Goal: Find specific page/section: Find specific page/section

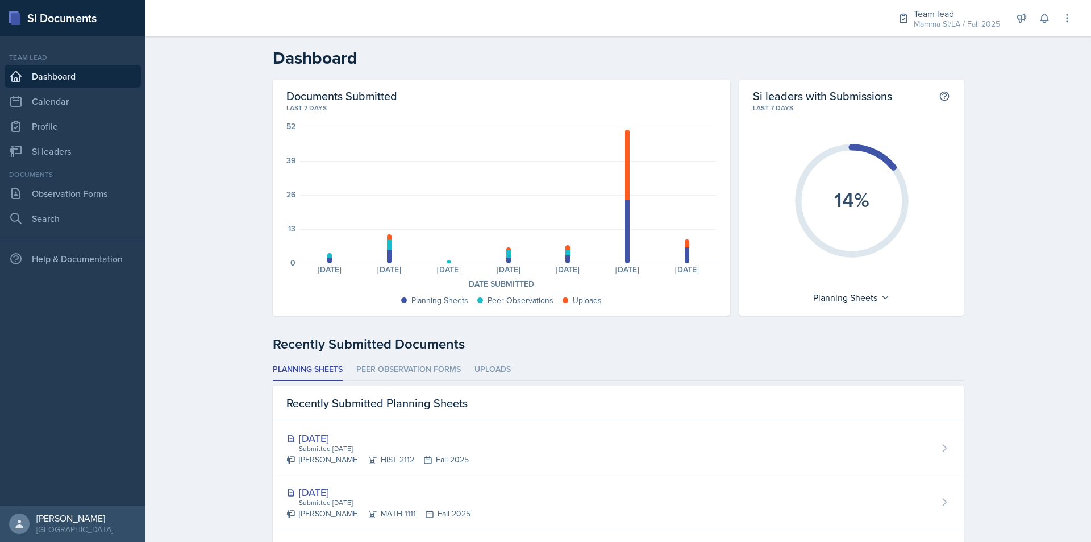
click at [1042, 28] on div "Team lead Mamma SI/LA / Fall 2025 Team lead Mamma SI/LA / Fall 2025 Si leader C…" at bounding box center [977, 18] width 191 height 36
click at [1045, 25] on button at bounding box center [1044, 18] width 20 height 20
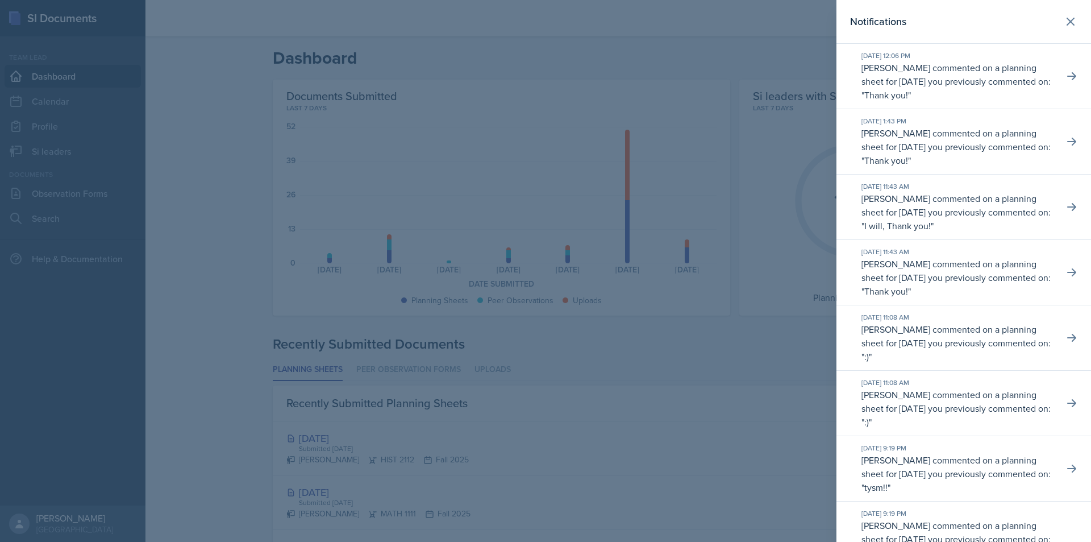
click at [798, 41] on div at bounding box center [545, 271] width 1091 height 542
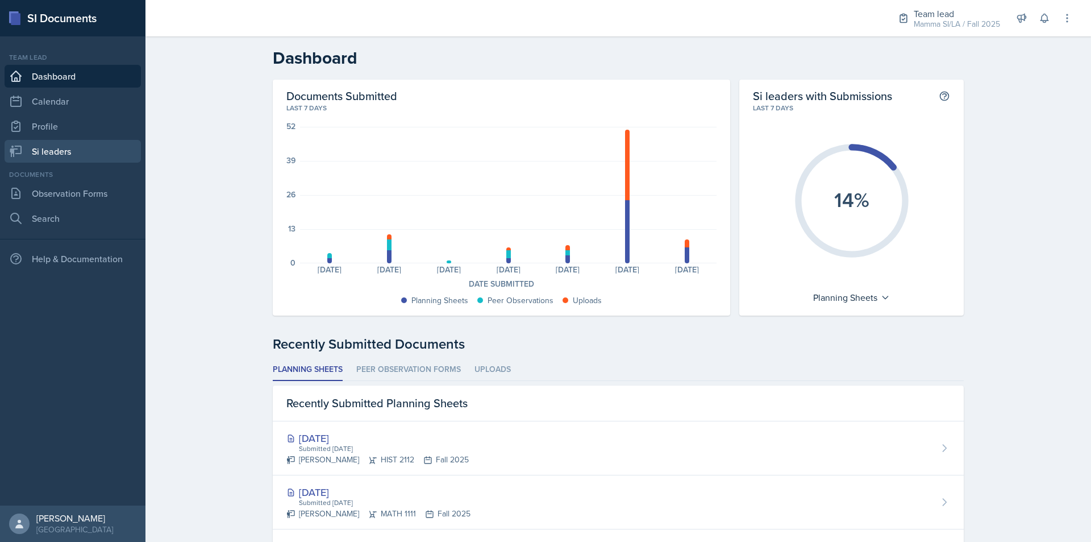
click at [93, 160] on link "Si leaders" at bounding box center [73, 151] width 136 height 23
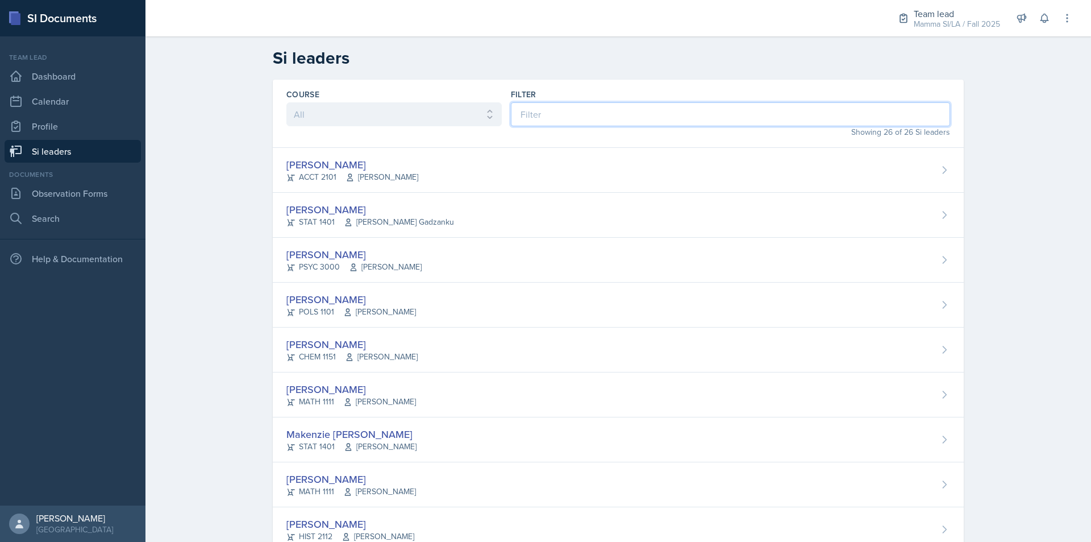
click at [585, 123] on input at bounding box center [730, 114] width 439 height 24
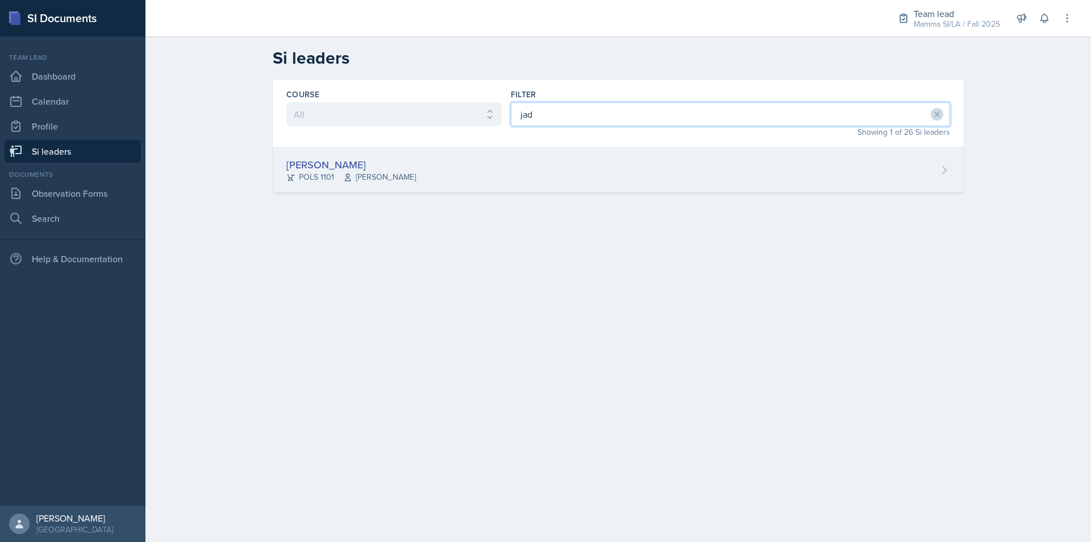
type input "jad"
click at [472, 160] on div "[PERSON_NAME] POLS 1101 Semline [PERSON_NAME]" at bounding box center [618, 170] width 691 height 45
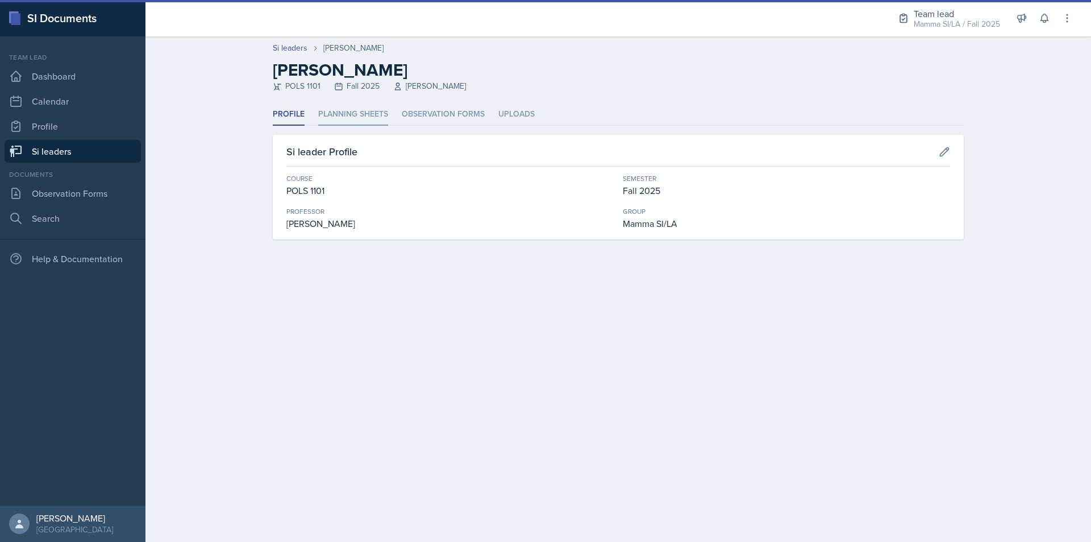
click at [352, 113] on li "Planning Sheets" at bounding box center [353, 114] width 70 height 22
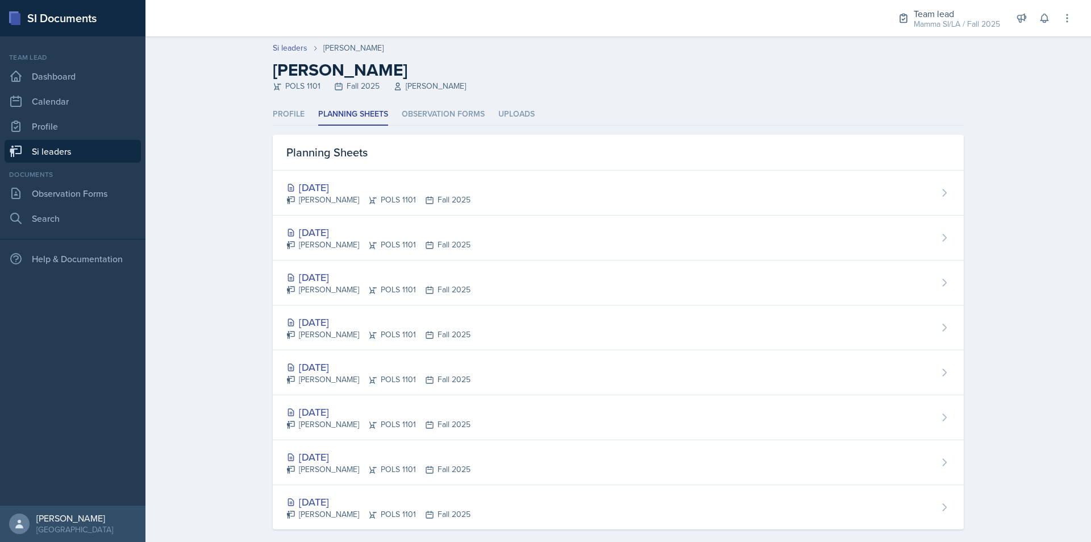
click at [40, 156] on link "Si leaders" at bounding box center [73, 151] width 136 height 23
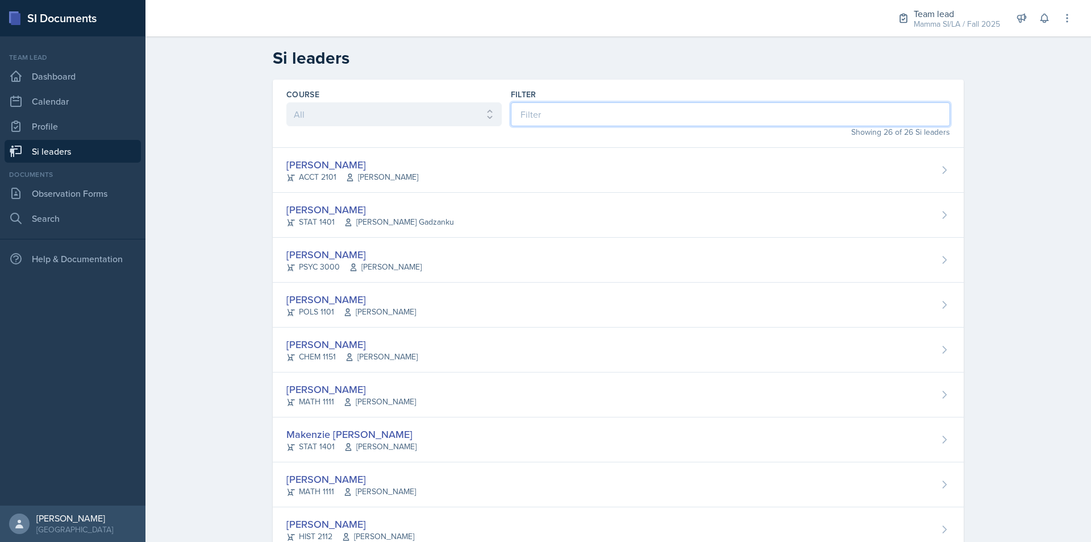
click at [538, 105] on input at bounding box center [730, 114] width 439 height 24
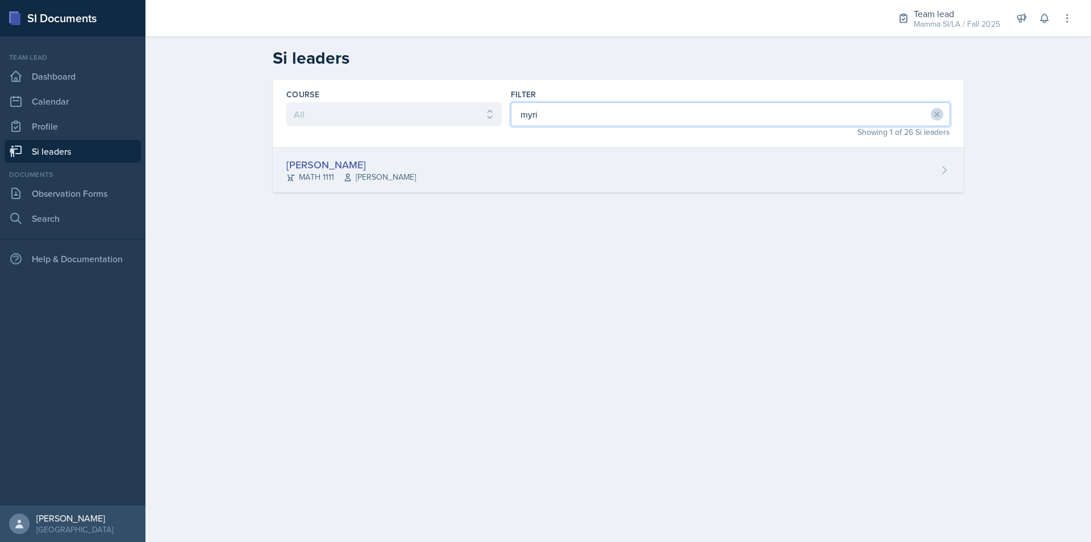
type input "myri"
click at [528, 176] on div "[PERSON_NAME] MATH 1111 [PERSON_NAME]" at bounding box center [618, 170] width 691 height 45
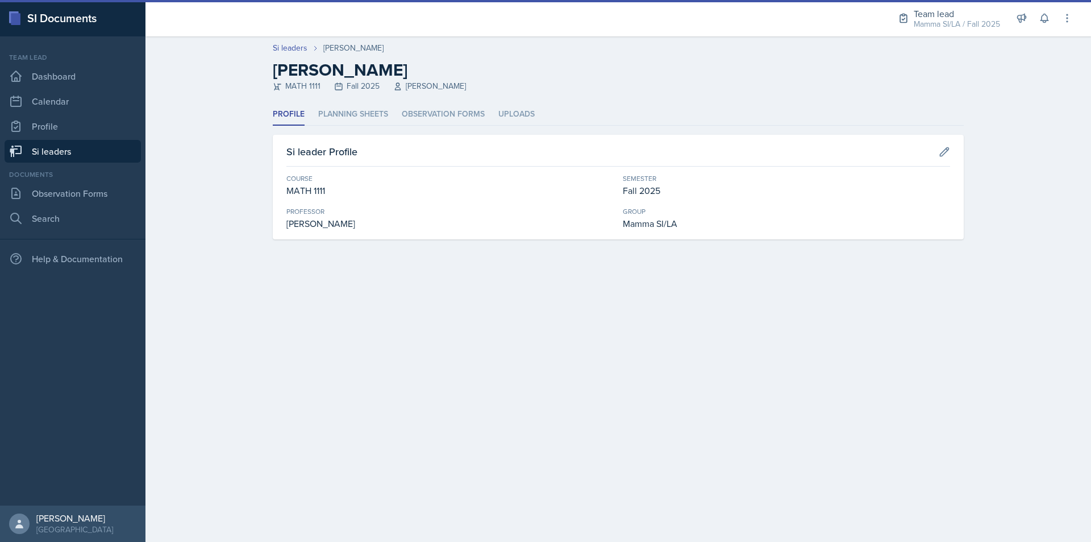
click at [388, 118] on ul "Profile Planning Sheets Observation Forms Uploads" at bounding box center [618, 114] width 691 height 22
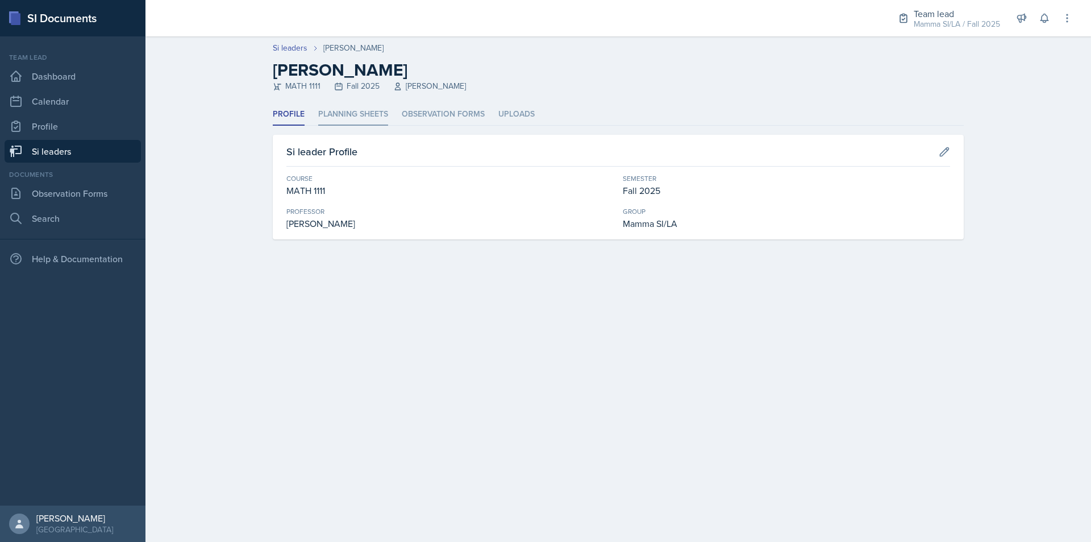
click at [383, 115] on li "Planning Sheets" at bounding box center [353, 114] width 70 height 22
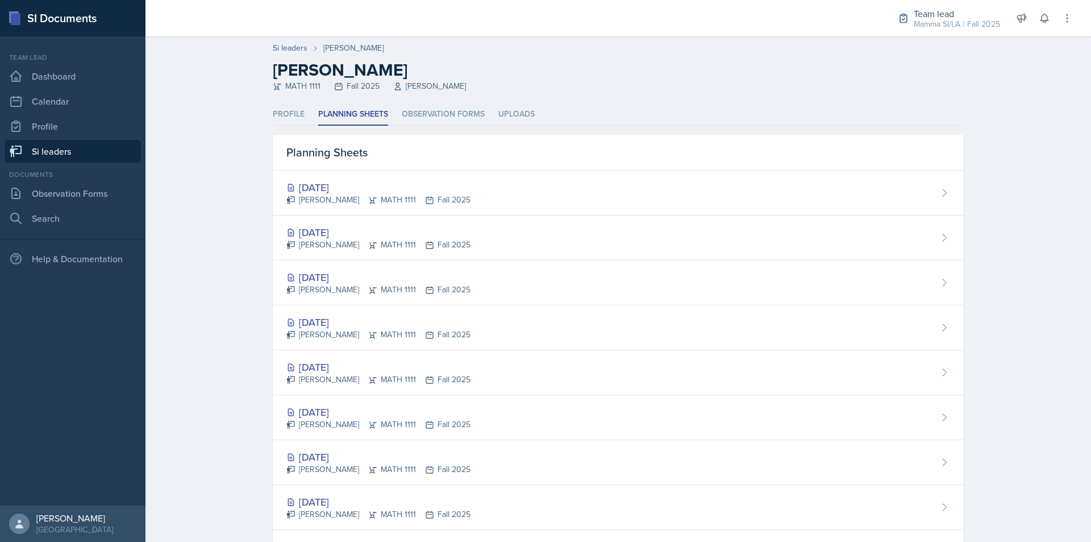
click at [77, 143] on link "Si leaders" at bounding box center [73, 151] width 136 height 23
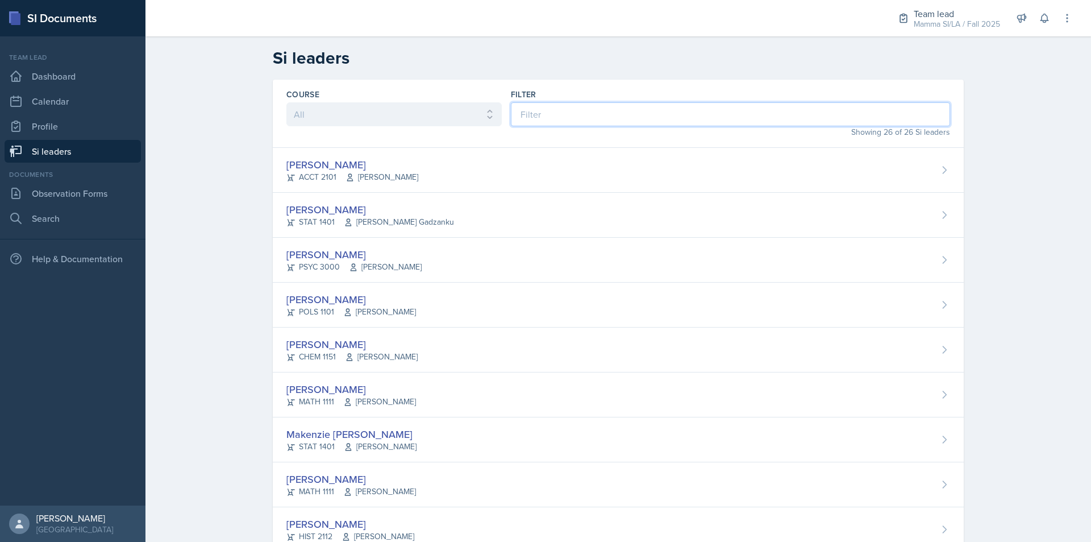
click at [594, 111] on input at bounding box center [730, 114] width 439 height 24
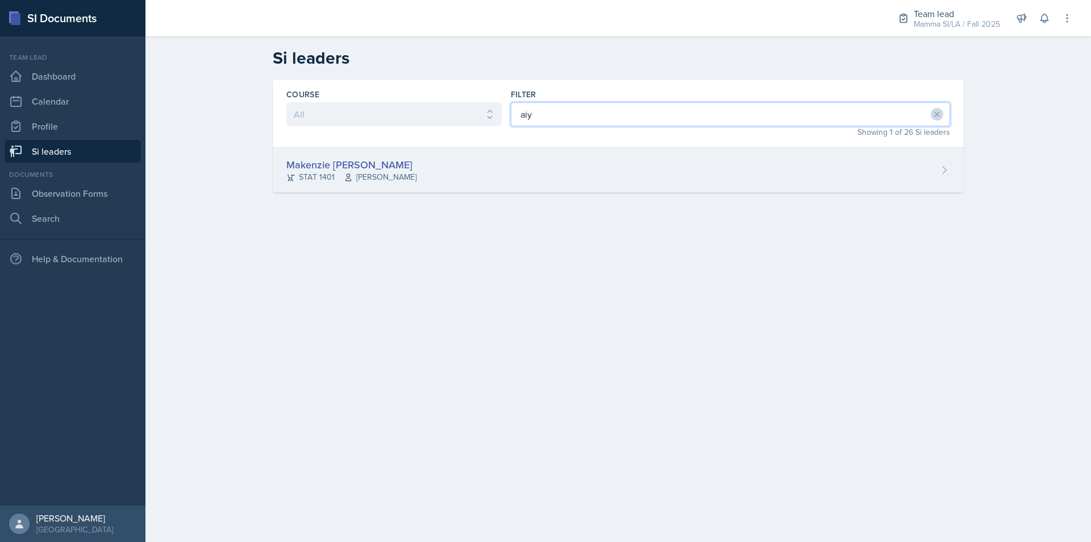
type input "aiy"
click at [489, 151] on div "Makenzie [PERSON_NAME] STAT 1401 [PERSON_NAME]" at bounding box center [618, 170] width 691 height 45
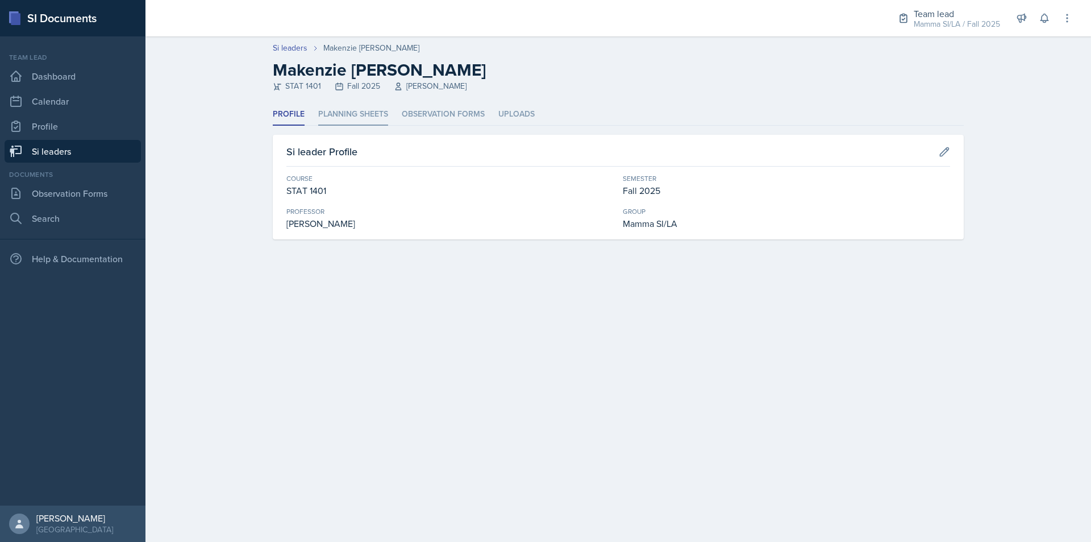
click at [380, 105] on li "Planning Sheets" at bounding box center [353, 114] width 70 height 22
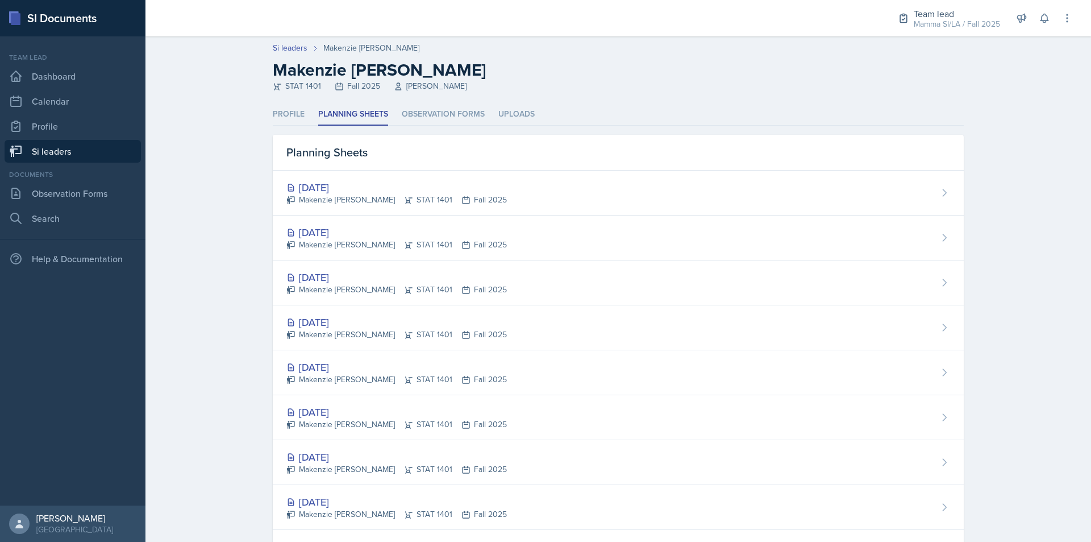
click at [239, 134] on div "Si leaders [PERSON_NAME] [PERSON_NAME] STAT 1401 Fall 2025 [PERSON_NAME] Profil…" at bounding box center [619, 363] width 946 height 655
click at [162, 147] on div "Si leaders [PERSON_NAME] [PERSON_NAME] STAT 1401 Fall 2025 [PERSON_NAME] Profil…" at bounding box center [619, 363] width 946 height 655
click at [101, 143] on link "Si leaders" at bounding box center [73, 151] width 136 height 23
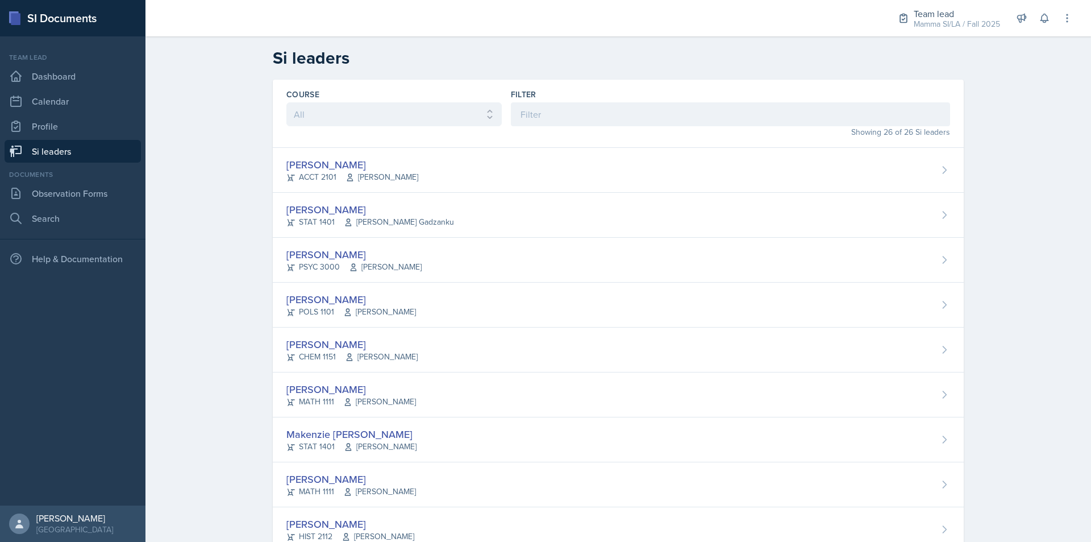
click at [562, 102] on div "Filter" at bounding box center [730, 108] width 439 height 38
click at [565, 110] on input at bounding box center [730, 114] width 439 height 24
click at [576, 122] on input at bounding box center [730, 114] width 439 height 24
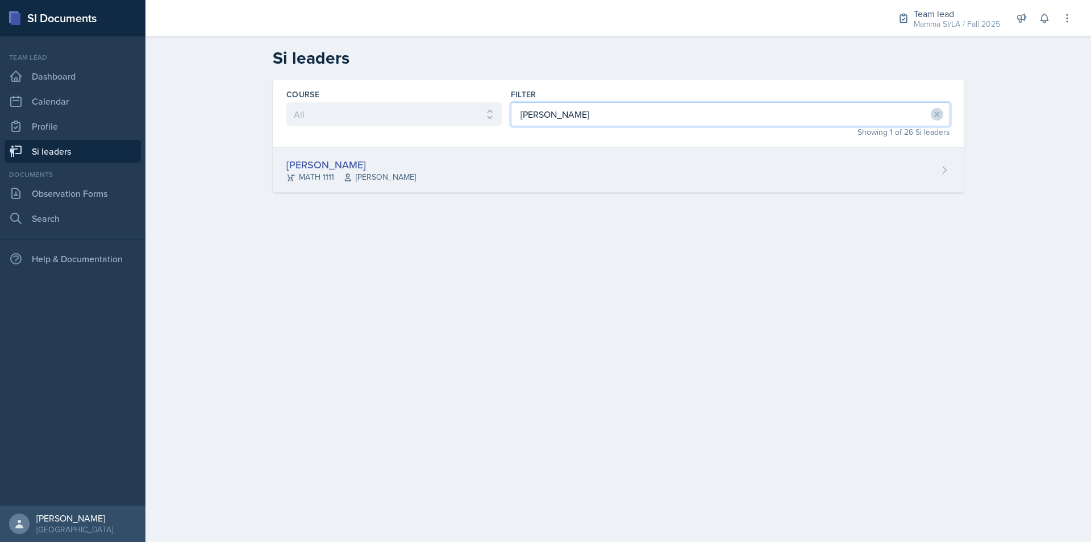
type input "[PERSON_NAME]"
click at [597, 169] on div "[PERSON_NAME] MATH 1111 [PERSON_NAME]" at bounding box center [618, 170] width 691 height 45
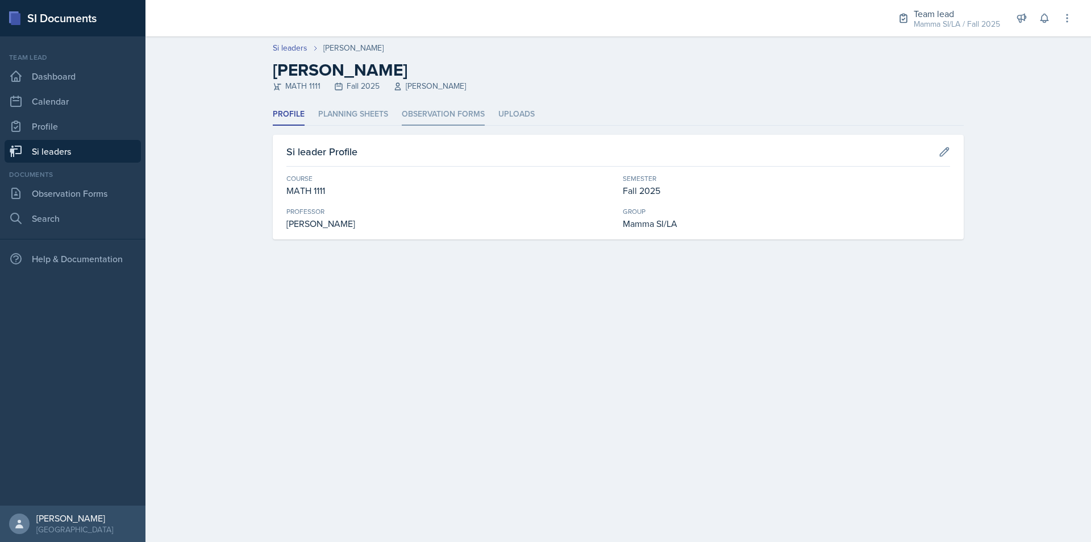
click at [412, 111] on li "Observation Forms" at bounding box center [443, 114] width 83 height 22
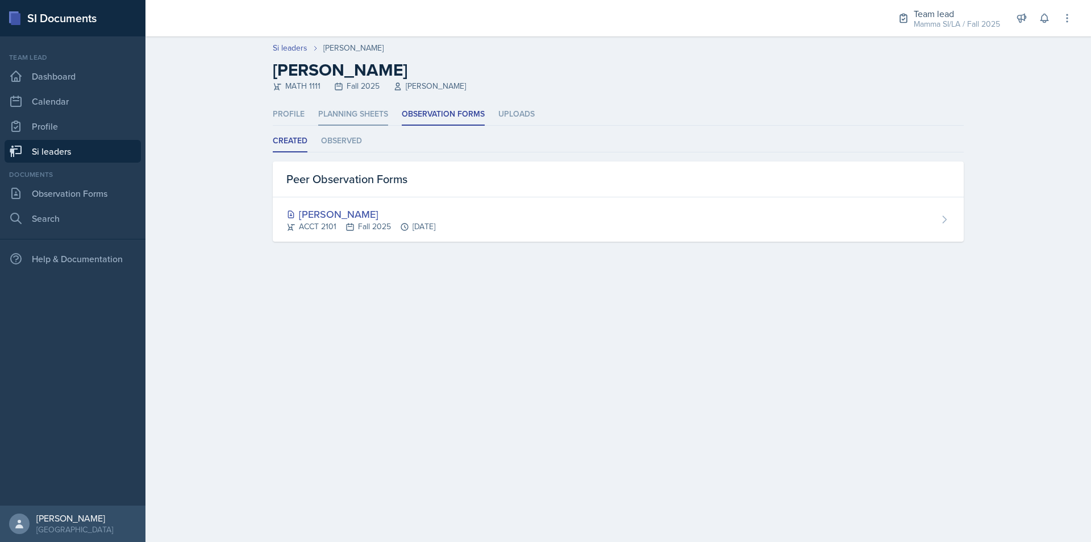
click at [374, 112] on li "Planning Sheets" at bounding box center [353, 114] width 70 height 22
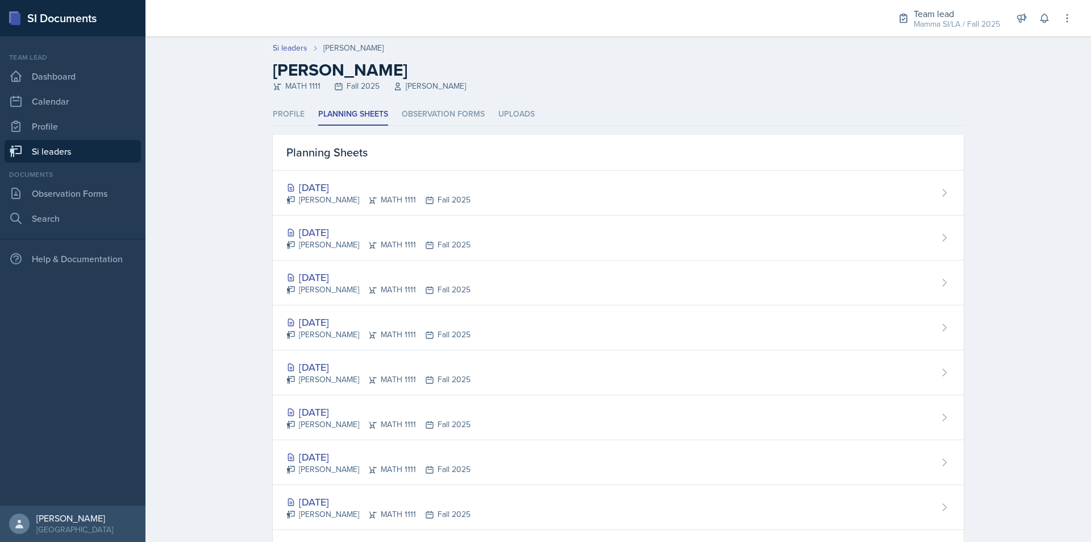
click at [55, 152] on link "Si leaders" at bounding box center [73, 151] width 136 height 23
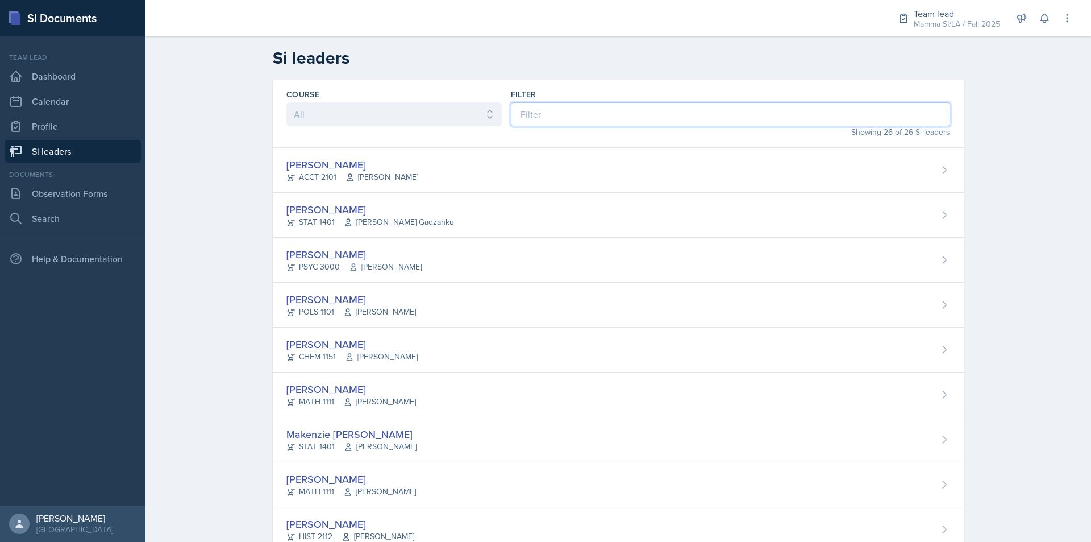
click at [672, 119] on input at bounding box center [730, 114] width 439 height 24
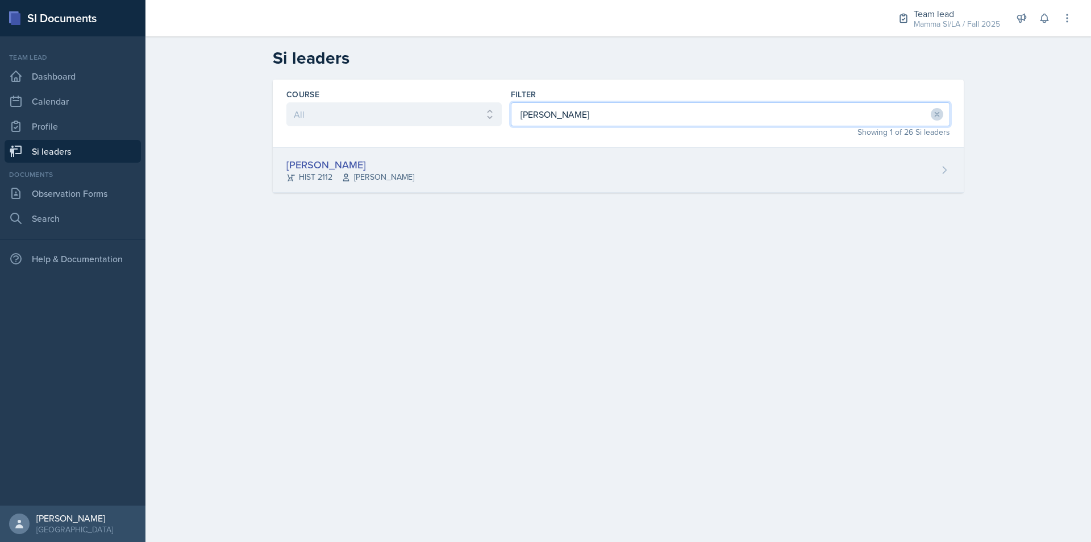
type input "[PERSON_NAME]"
click at [536, 158] on div "[PERSON_NAME] HIST 2112 [PERSON_NAME]" at bounding box center [618, 170] width 691 height 45
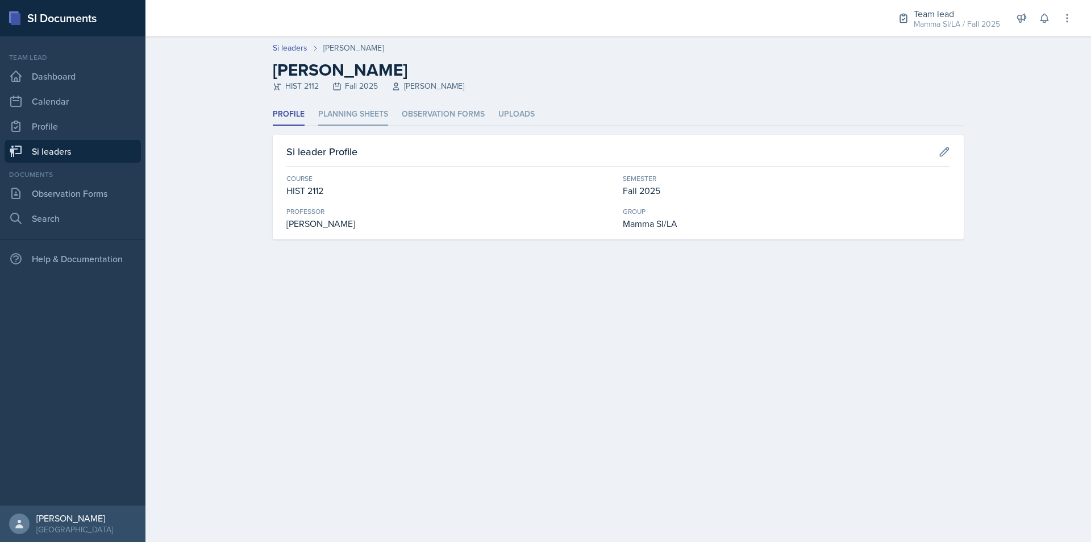
click at [365, 111] on li "Planning Sheets" at bounding box center [353, 114] width 70 height 22
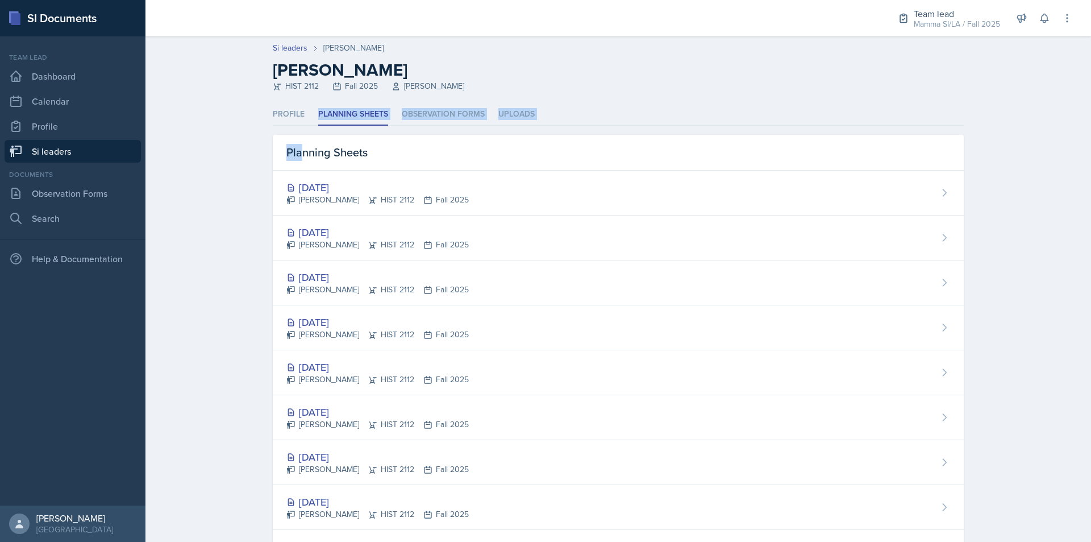
drag, startPoint x: 297, startPoint y: 131, endPoint x: 305, endPoint y: 138, distance: 10.9
click at [295, 140] on div "Profile Planning Sheets Observation Forms Uploads Profile Planning Sheets Obser…" at bounding box center [618, 405] width 691 height 605
click at [80, 148] on link "Si leaders" at bounding box center [73, 151] width 136 height 23
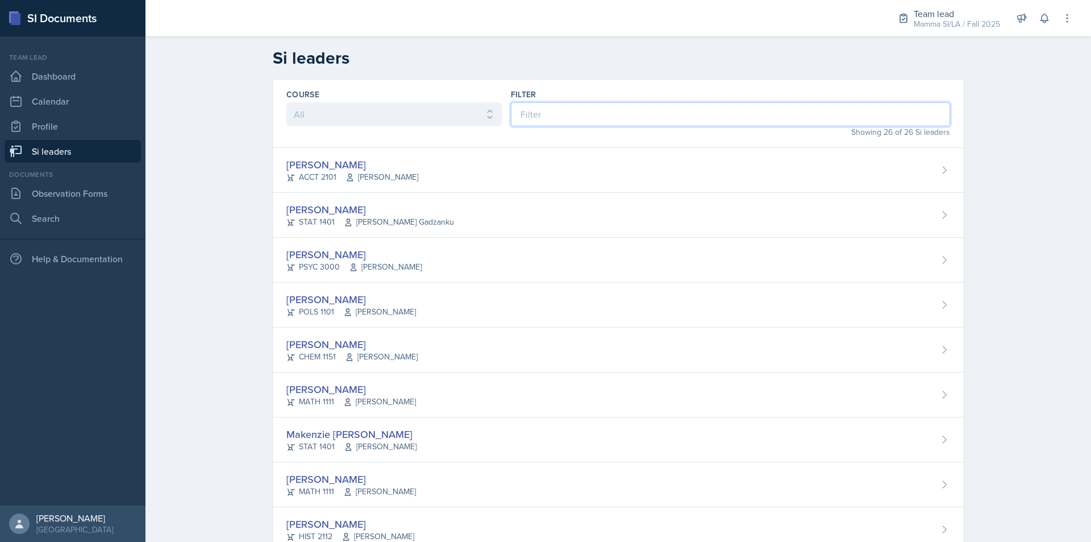
click at [628, 106] on input at bounding box center [730, 114] width 439 height 24
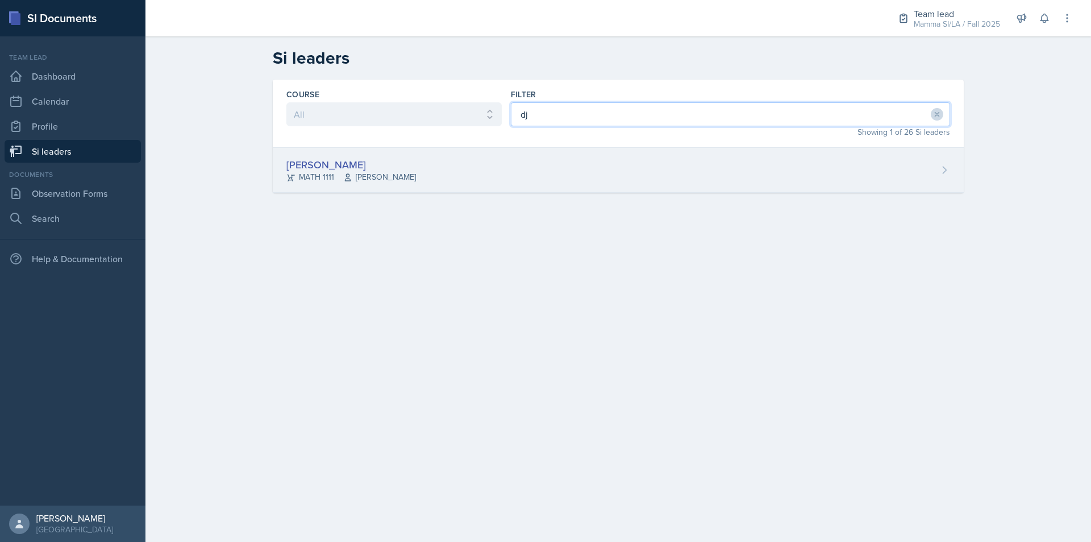
type input "dj"
click at [426, 182] on div "[PERSON_NAME] MATH 1111 Symon Kimitei" at bounding box center [618, 170] width 691 height 45
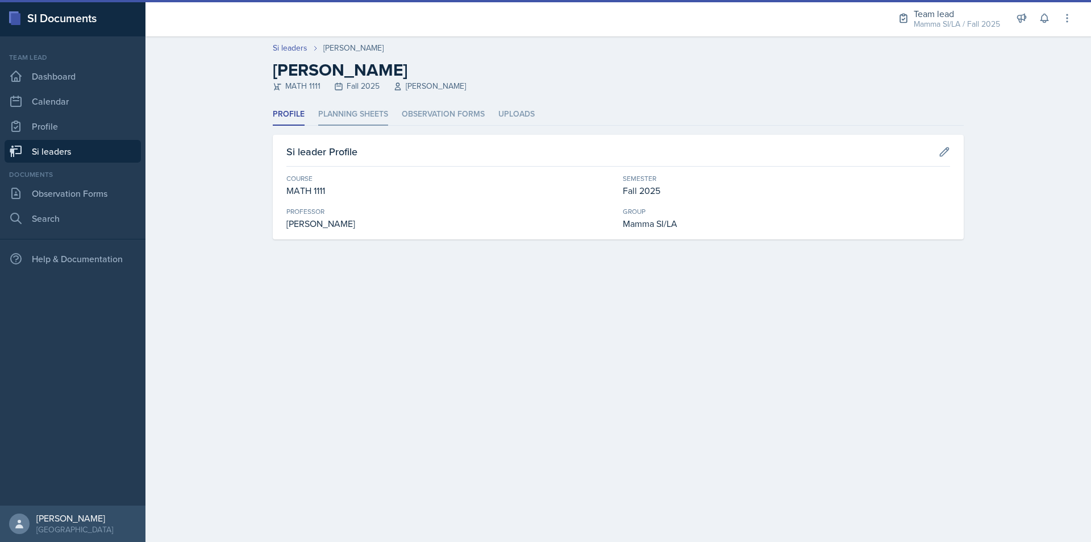
click at [341, 117] on li "Planning Sheets" at bounding box center [353, 114] width 70 height 22
